Goal: Check status: Check status

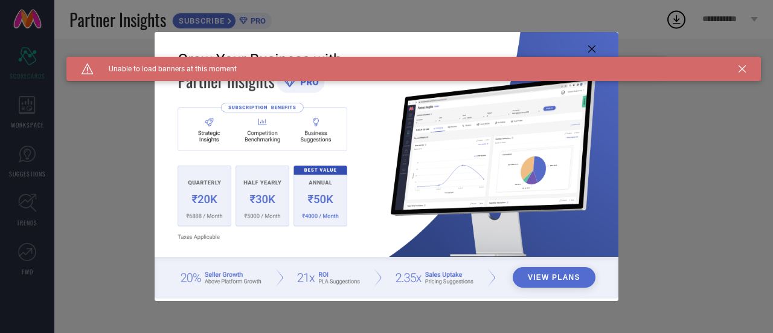
type input "All"
click at [595, 50] on icon at bounding box center [591, 48] width 7 height 7
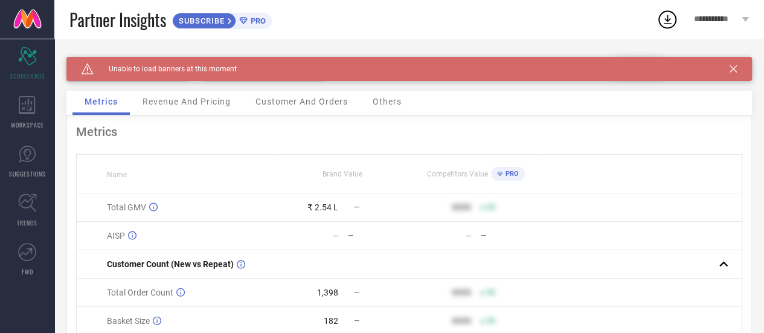
click at [737, 68] on icon at bounding box center [733, 68] width 7 height 7
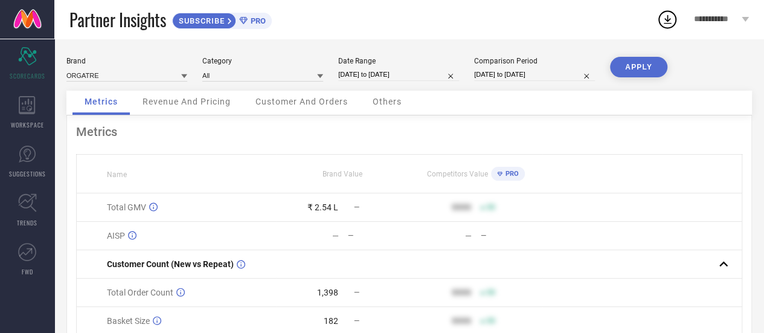
select select "8"
select select "2025"
select select "9"
select select "2025"
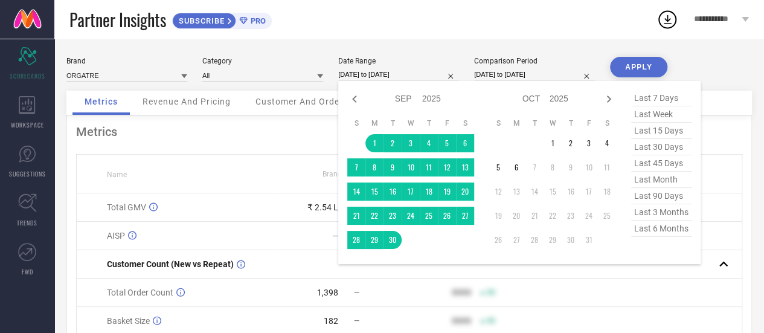
click at [412, 74] on input "[DATE] to [DATE]" at bounding box center [398, 74] width 121 height 13
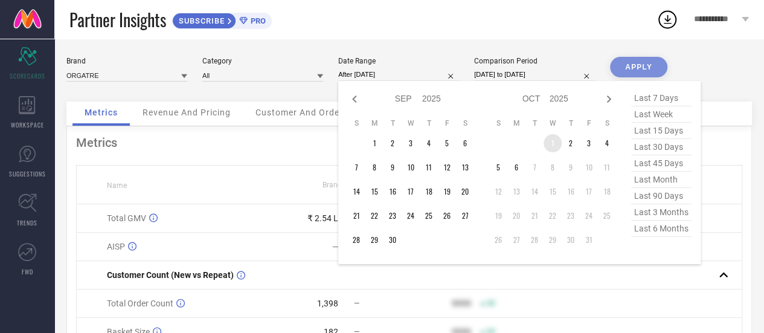
click at [550, 142] on td "1" at bounding box center [553, 143] width 18 height 18
type input "[DATE] to [DATE]"
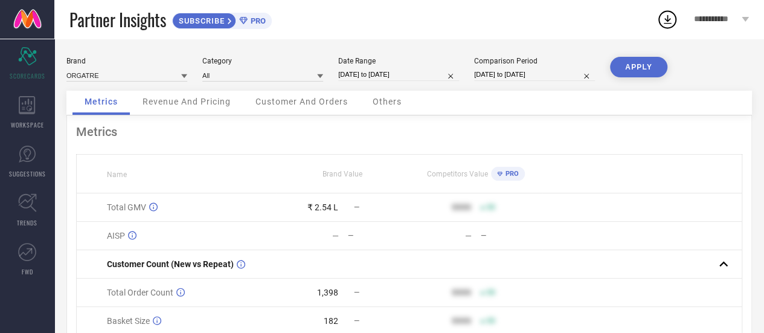
click at [632, 72] on button "APPLY" at bounding box center [638, 67] width 57 height 21
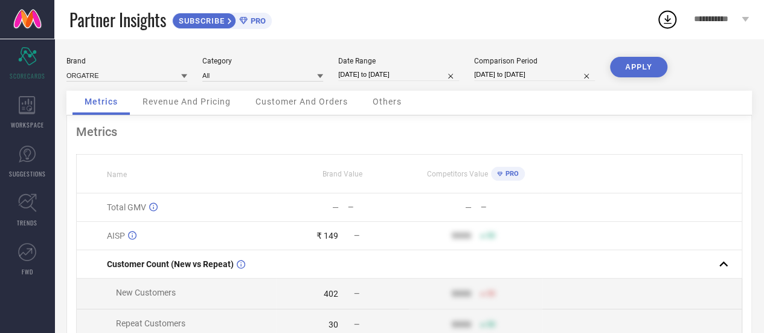
click at [406, 67] on div "Date Range [DATE] to [DATE]" at bounding box center [398, 69] width 121 height 25
click at [380, 84] on div "Brand ORGATRE Category All Date Range [DATE] to [DATE] Comparison Period [DATE]…" at bounding box center [408, 74] width 685 height 34
click at [391, 72] on input "[DATE] to [DATE]" at bounding box center [398, 74] width 121 height 13
select select "9"
select select "2025"
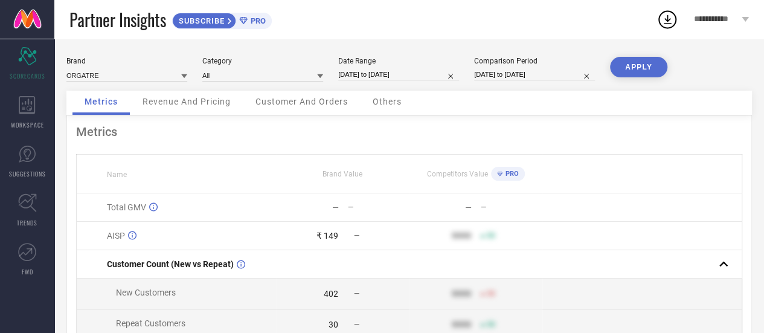
select select "10"
select select "2025"
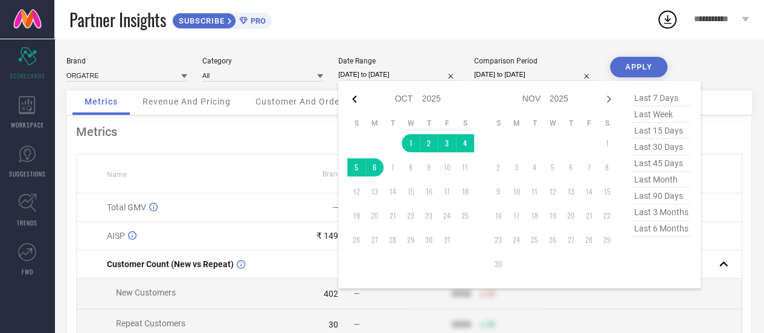
click at [355, 100] on icon at bounding box center [354, 99] width 14 height 14
select select "8"
select select "2025"
select select "9"
select select "2025"
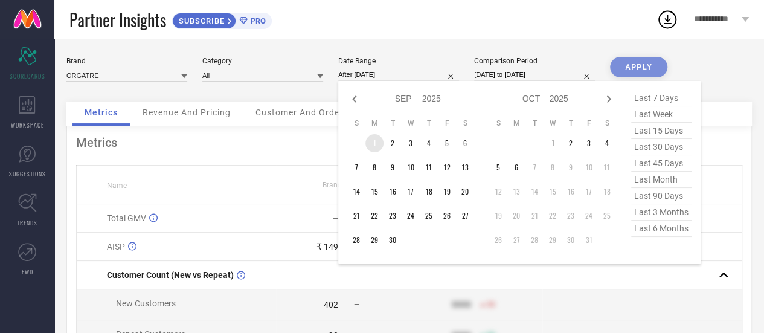
click at [372, 143] on td "1" at bounding box center [374, 143] width 18 height 18
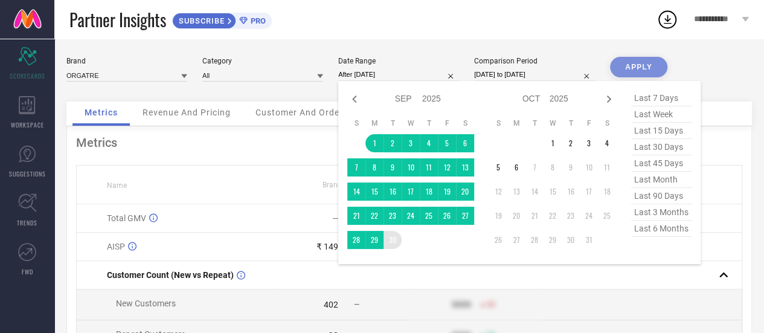
type input "[DATE] to [DATE]"
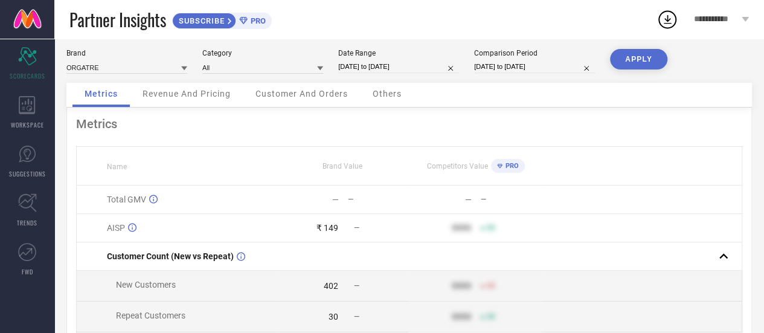
scroll to position [8, 0]
click at [643, 57] on button "APPLY" at bounding box center [638, 58] width 57 height 21
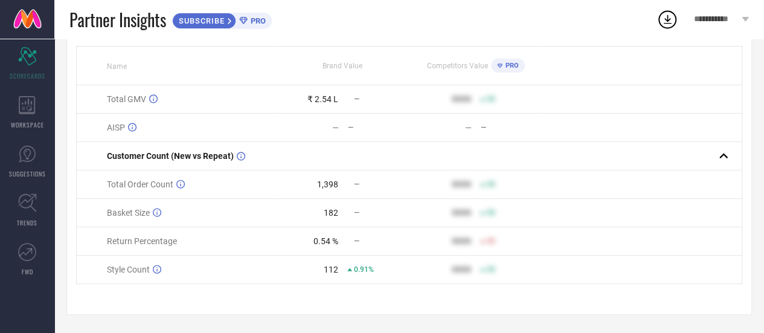
scroll to position [0, 0]
